Goal: Check status: Check status

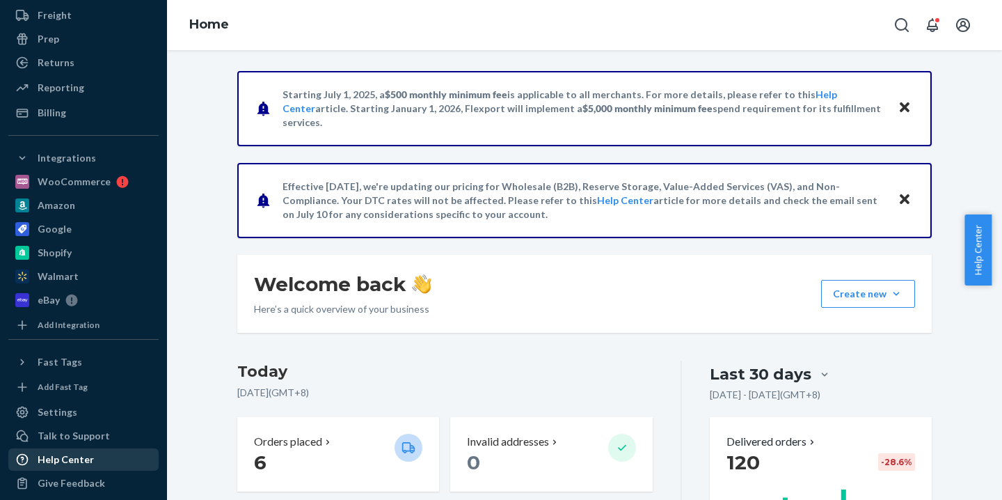
scroll to position [210, 0]
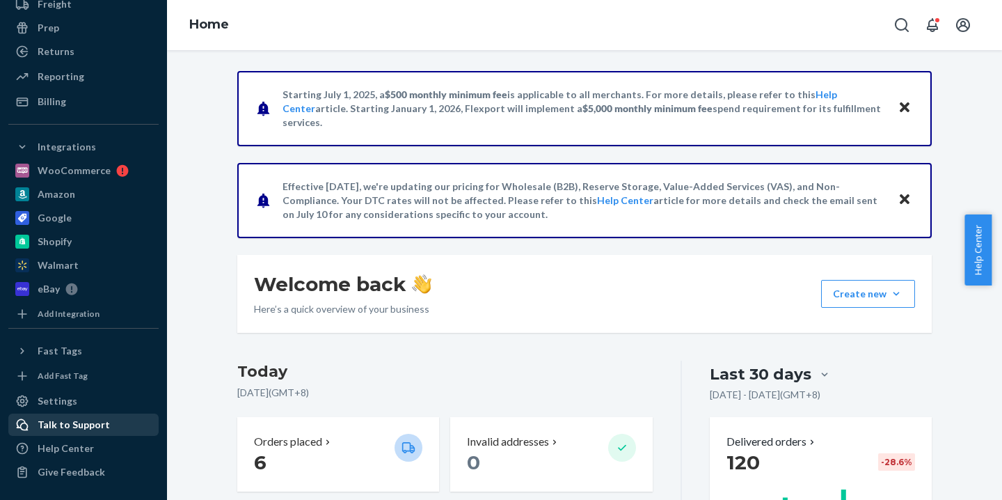
click at [84, 428] on div "Talk to Support" at bounding box center [74, 425] width 72 height 14
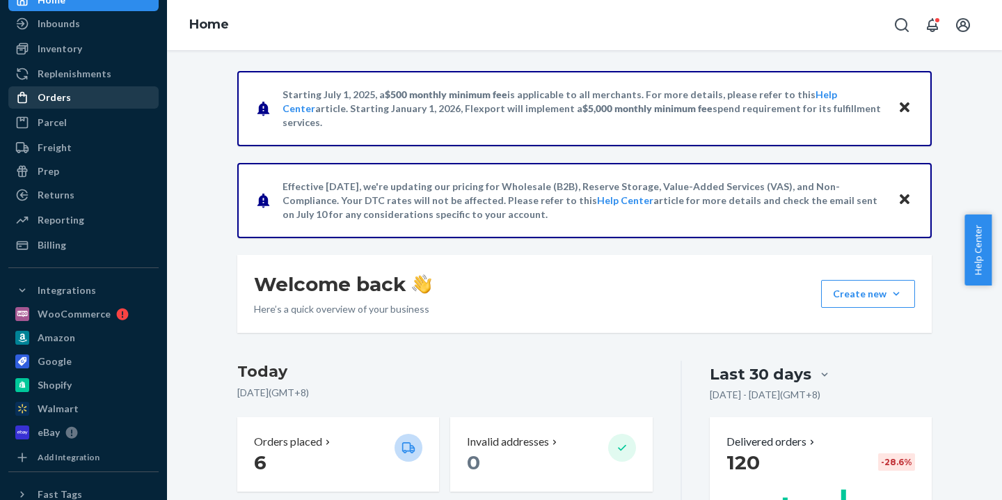
click at [63, 103] on div "Orders" at bounding box center [54, 97] width 33 height 14
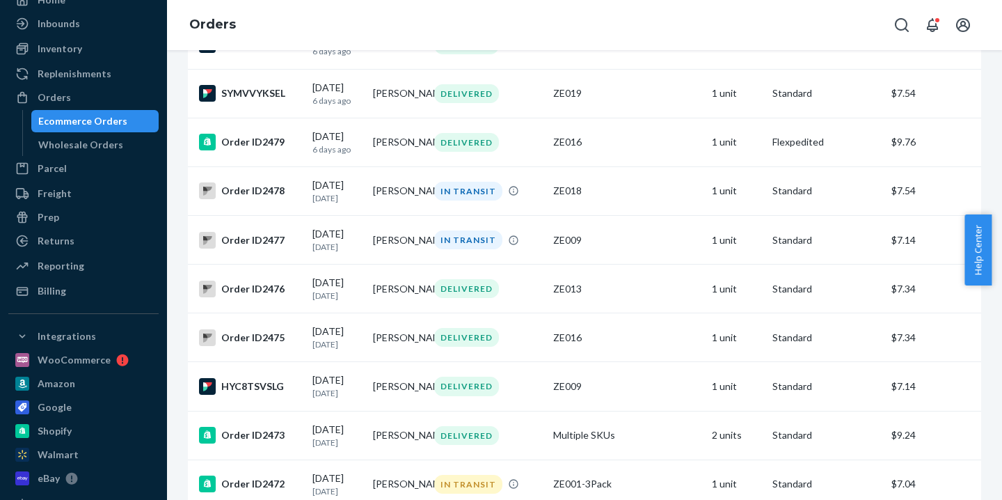
scroll to position [1865, 0]
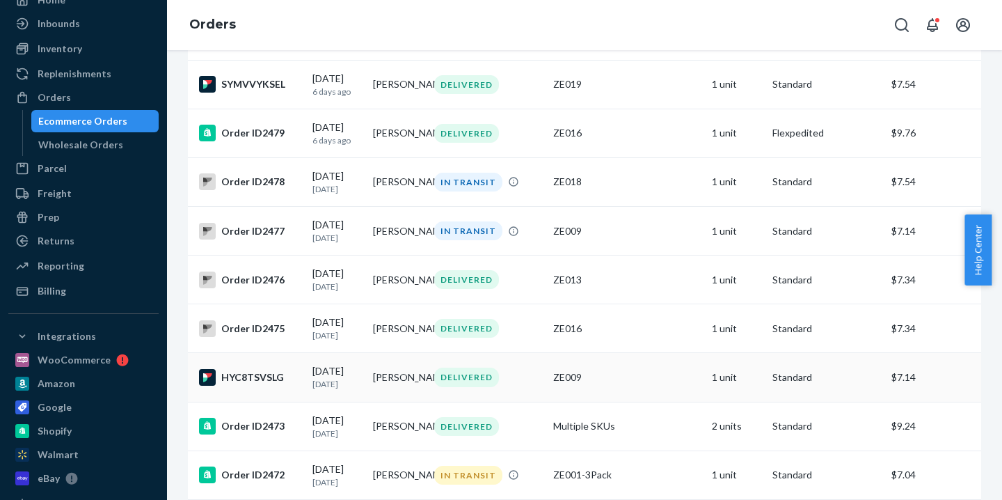
click at [381, 402] on td "[PERSON_NAME]" at bounding box center [398, 377] width 61 height 49
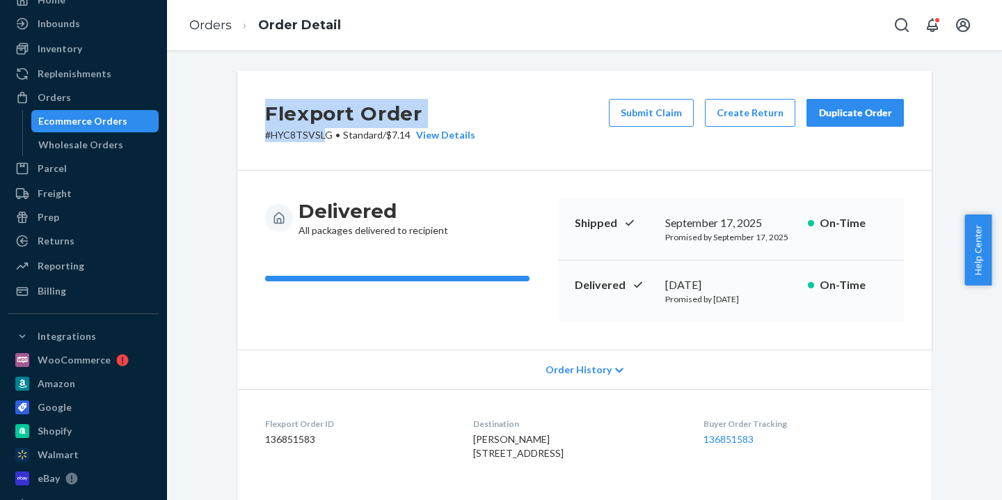
drag, startPoint x: 262, startPoint y: 116, endPoint x: 320, endPoint y: 139, distance: 63.1
click at [320, 139] on div "Flexport Order # HYC8TSVSLG • Standard / $7.14 View Details" at bounding box center [370, 120] width 210 height 43
drag, startPoint x: 324, startPoint y: 136, endPoint x: 353, endPoint y: 71, distance: 71.4
click at [265, 136] on p "# HYC8TSVSLG • Standard / $7.14 View Details" at bounding box center [370, 135] width 210 height 14
copy p "# HYC8TSVSLG"
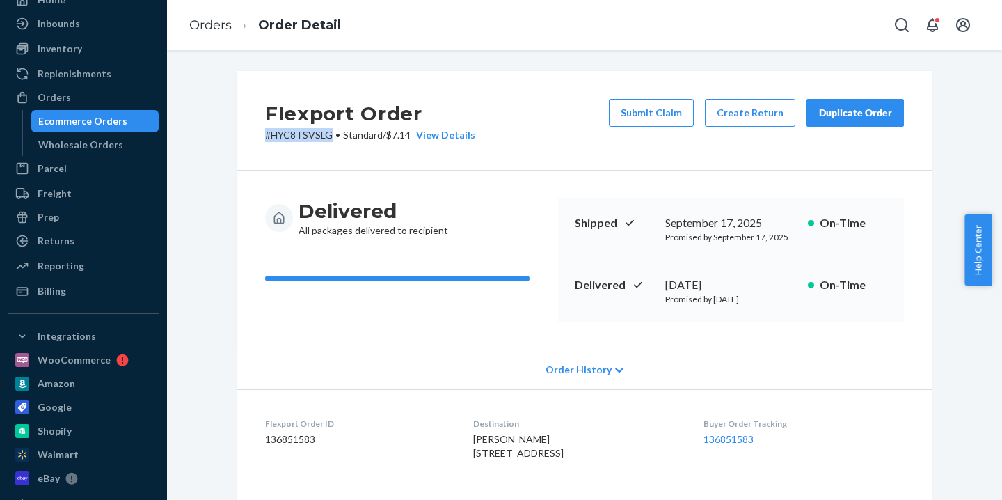
copy p "# HYC8TSVSLG"
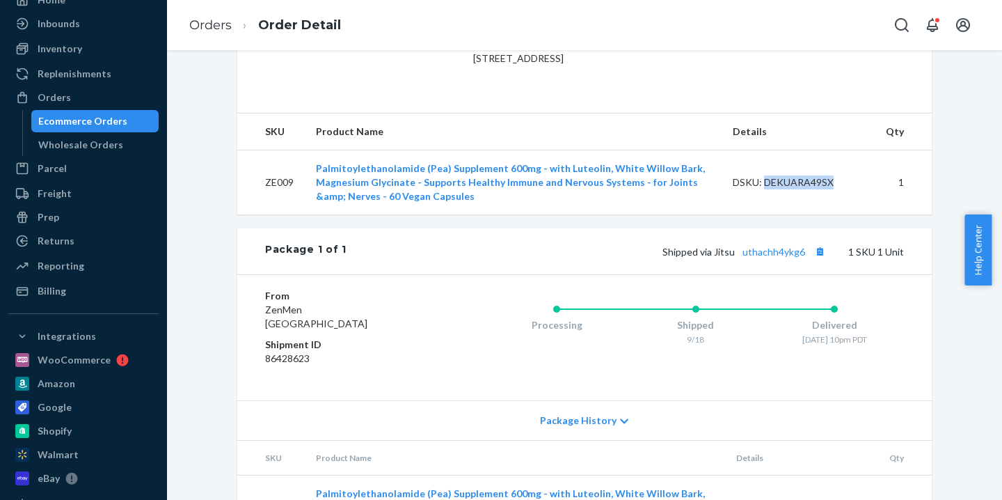
drag, startPoint x: 837, startPoint y: 208, endPoint x: 760, endPoint y: 215, distance: 76.9
click at [759, 189] on div "DSKU: DEKUARA49SX" at bounding box center [798, 182] width 131 height 14
copy div "DEKUARA49SX"
